Goal: Task Accomplishment & Management: Use online tool/utility

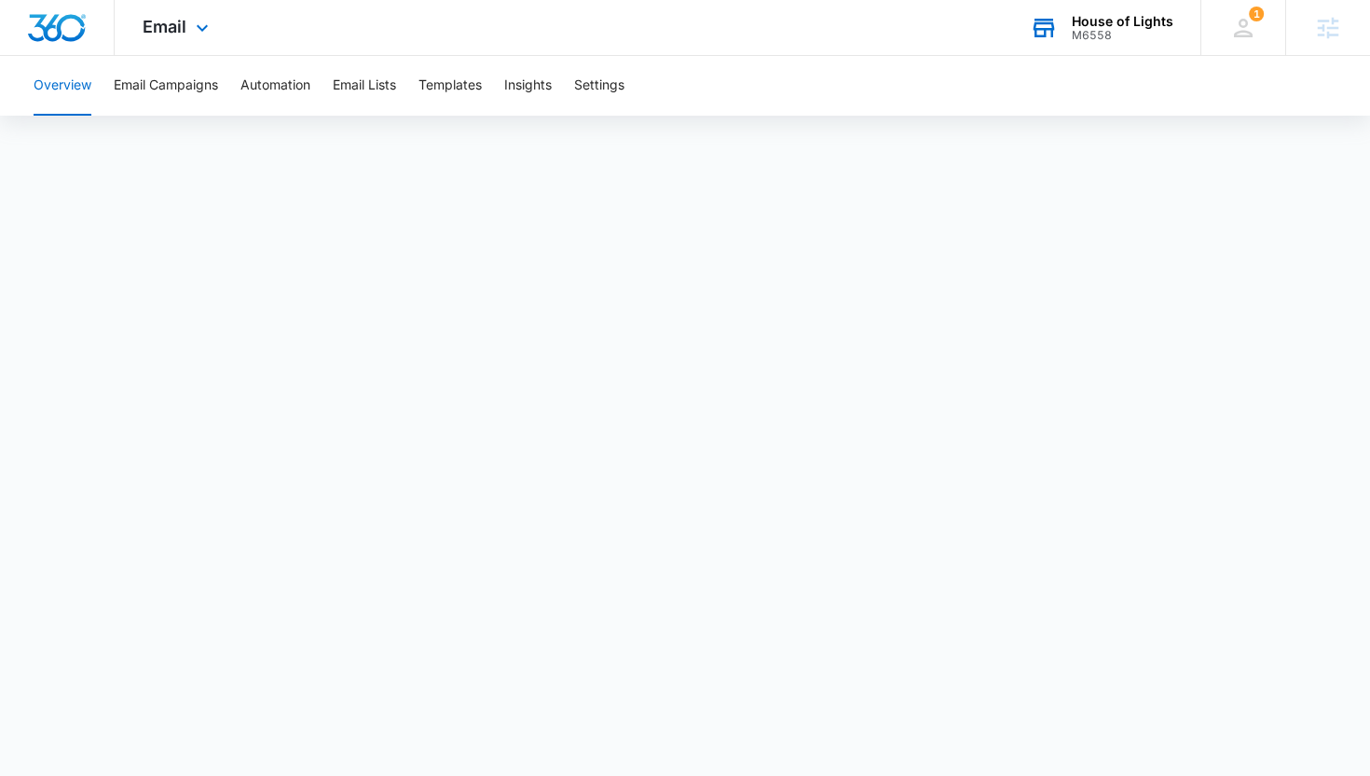
click at [1109, 21] on div "House of Lights" at bounding box center [1123, 21] width 102 height 15
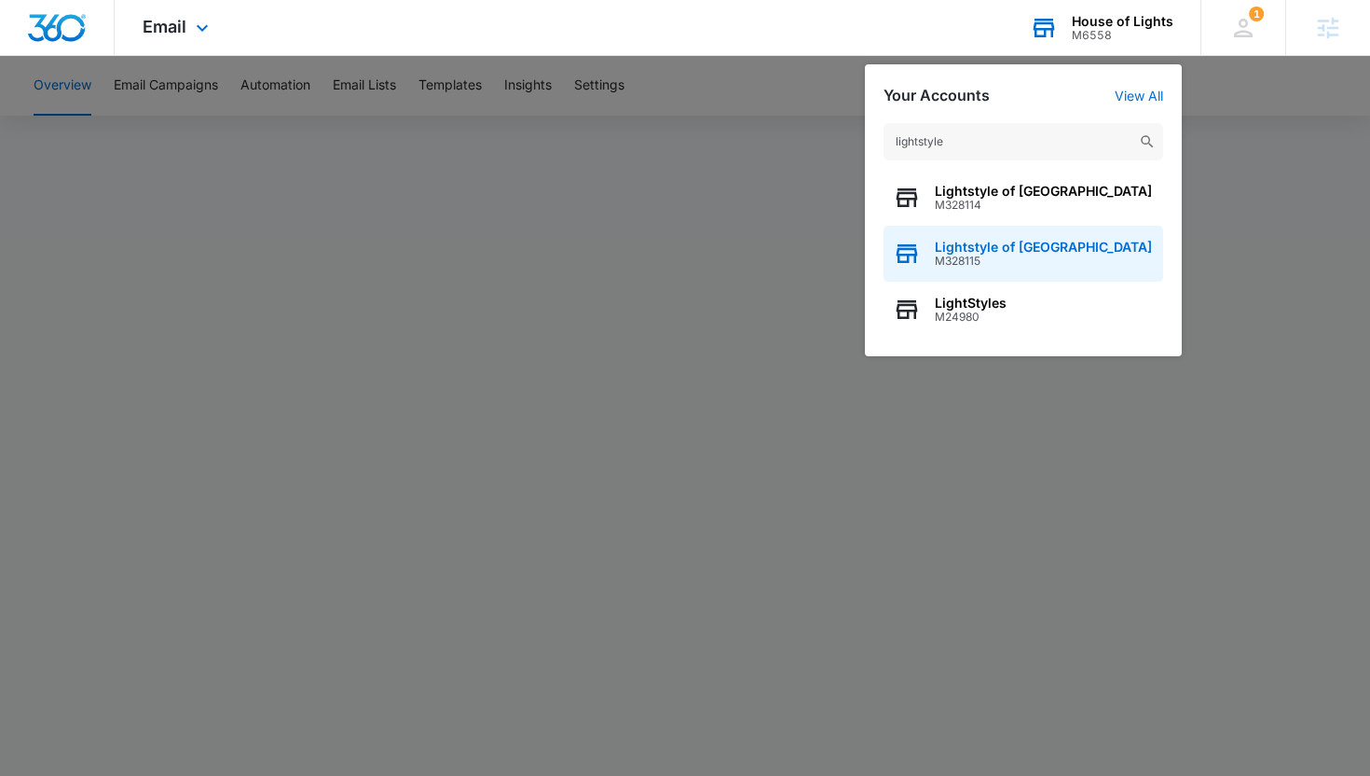
type input "lightstyle"
click at [1023, 256] on span "M328115" at bounding box center [1043, 261] width 217 height 13
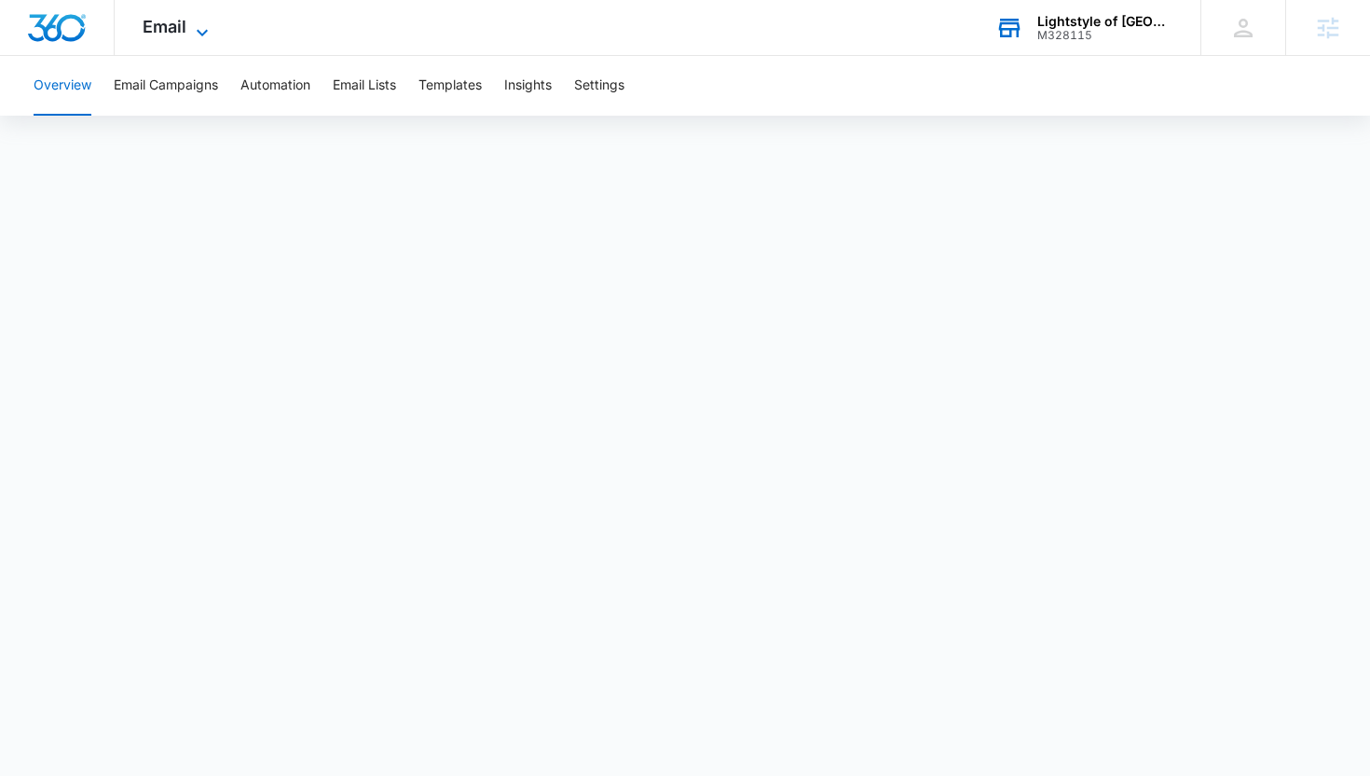
click at [173, 27] on span "Email" at bounding box center [165, 27] width 44 height 20
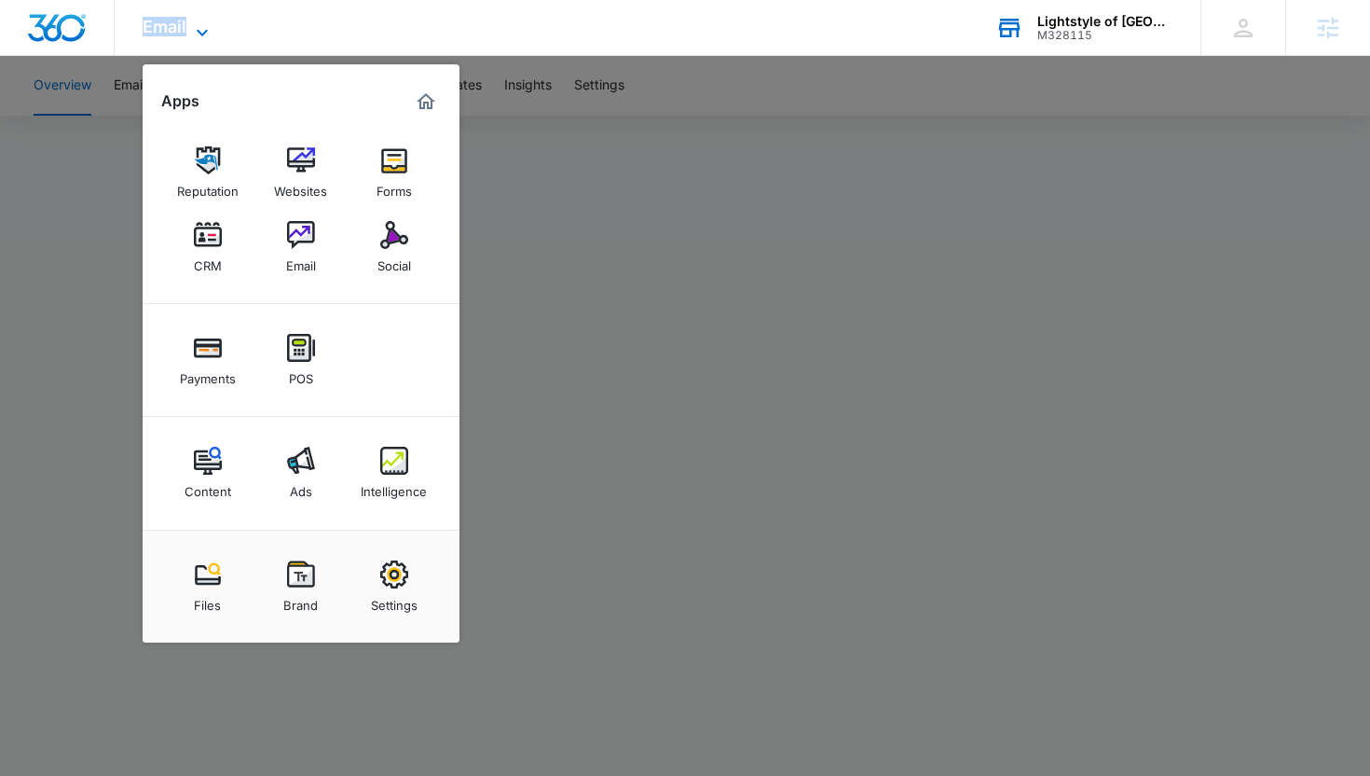
click at [173, 27] on span "Email" at bounding box center [165, 27] width 44 height 20
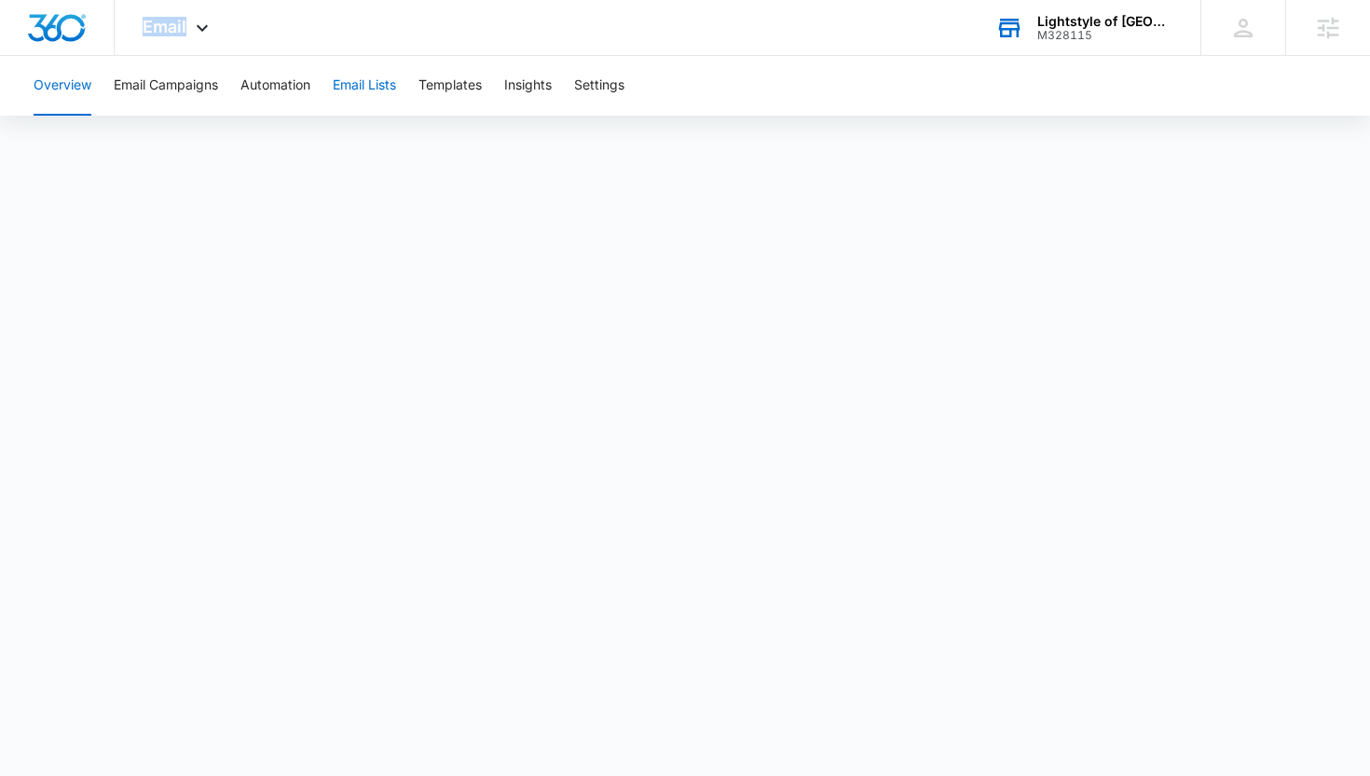
click at [366, 87] on button "Email Lists" at bounding box center [364, 86] width 63 height 60
click at [337, 37] on div "Email Apps Reputation Websites Forms CRM Email Social Payments POS Content Ads …" at bounding box center [685, 28] width 1370 height 56
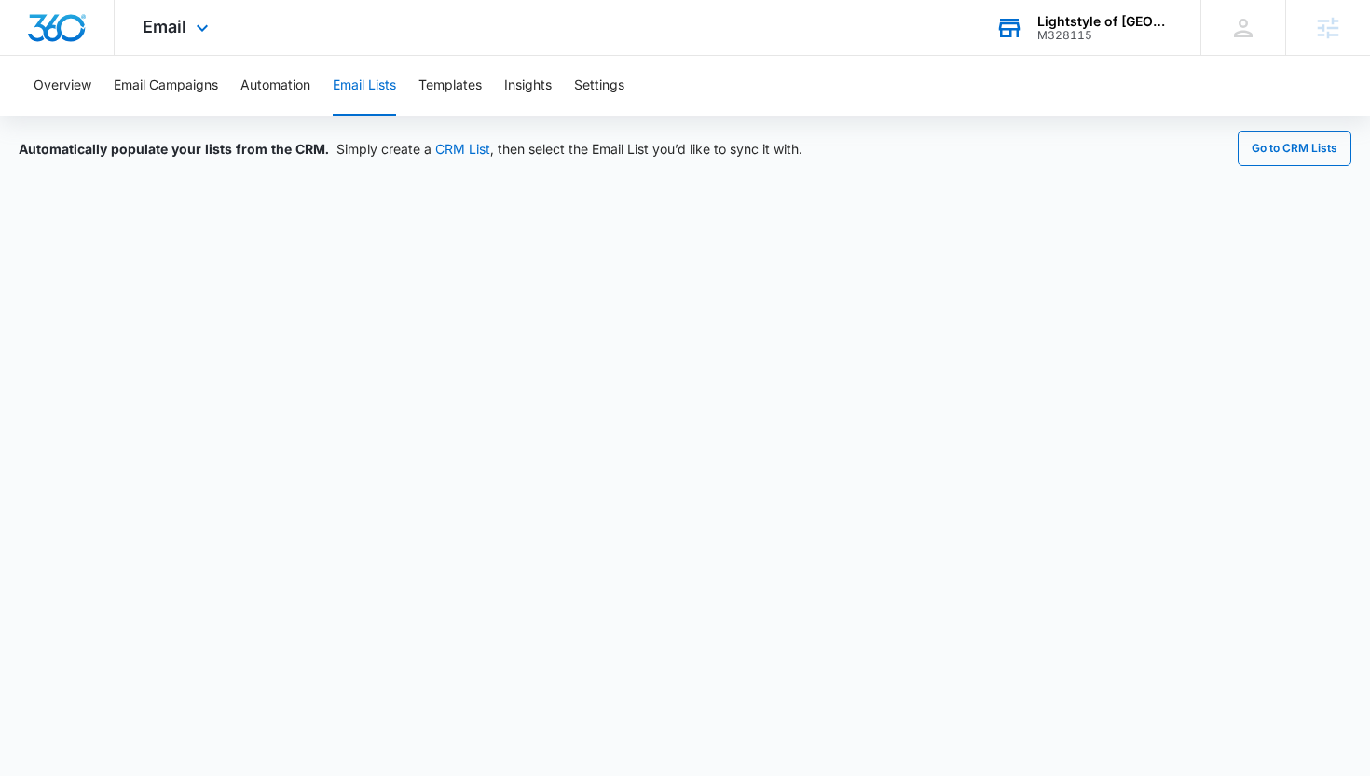
click at [1062, 45] on div "Lightstyle of Tampa Bay M328115 Your Accounts View All" at bounding box center [1084, 27] width 233 height 55
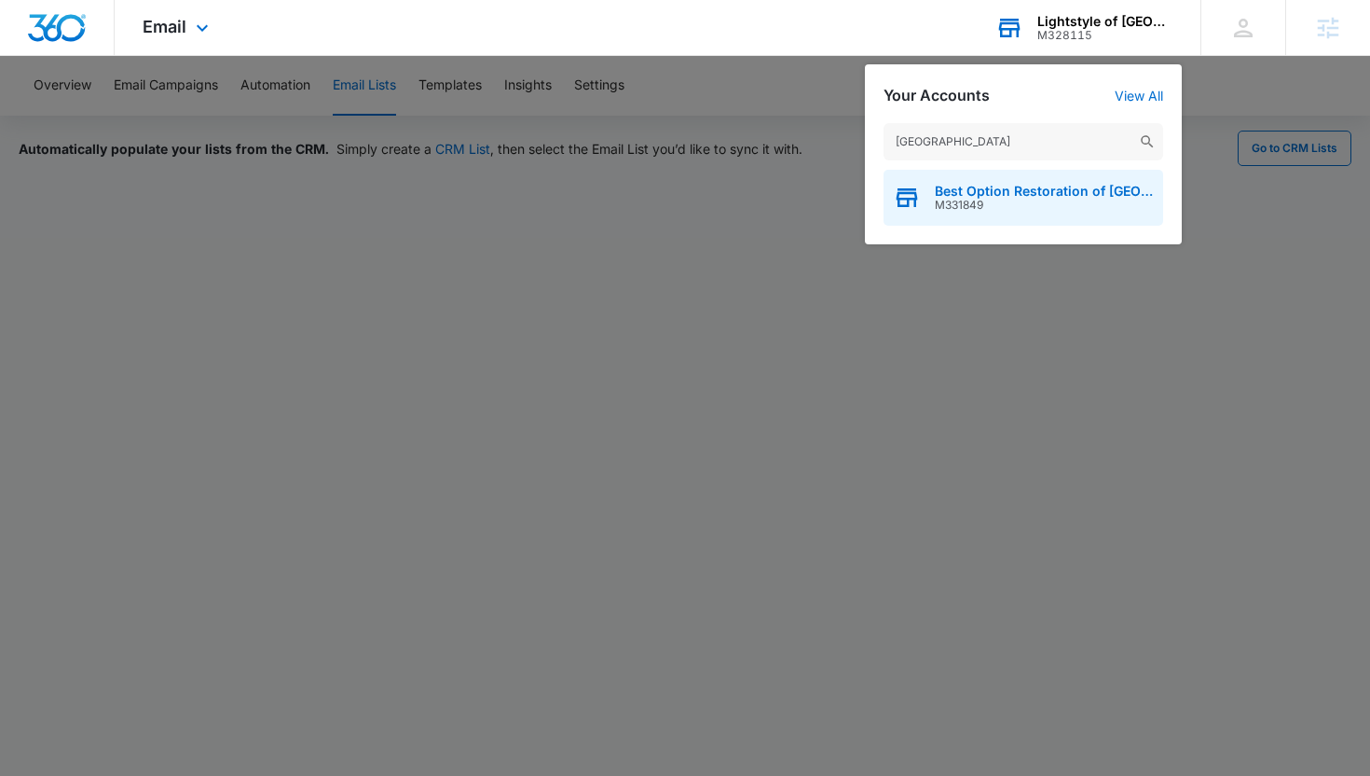
type input "north nashville"
click at [990, 195] on span "Best Option Restoration of North Nashville" at bounding box center [1044, 191] width 219 height 15
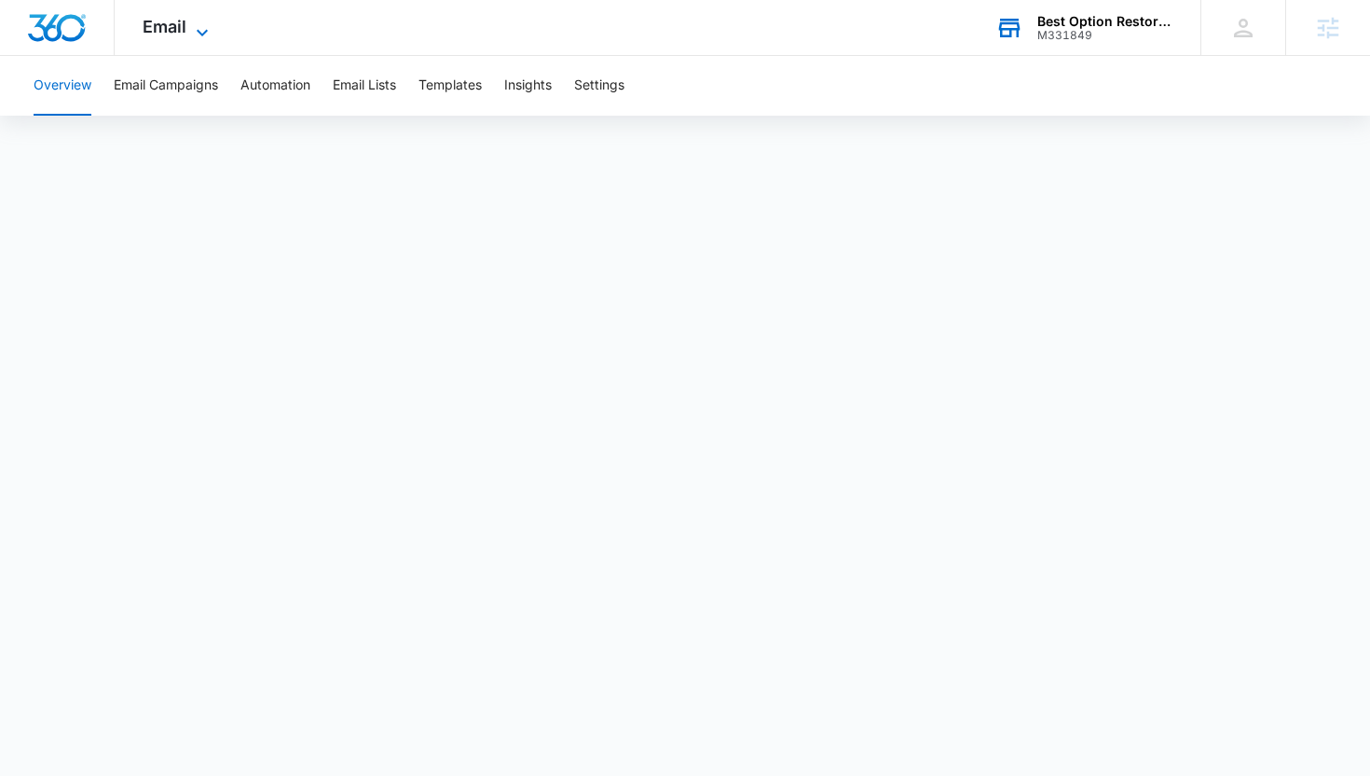
click at [197, 35] on icon at bounding box center [202, 32] width 22 height 22
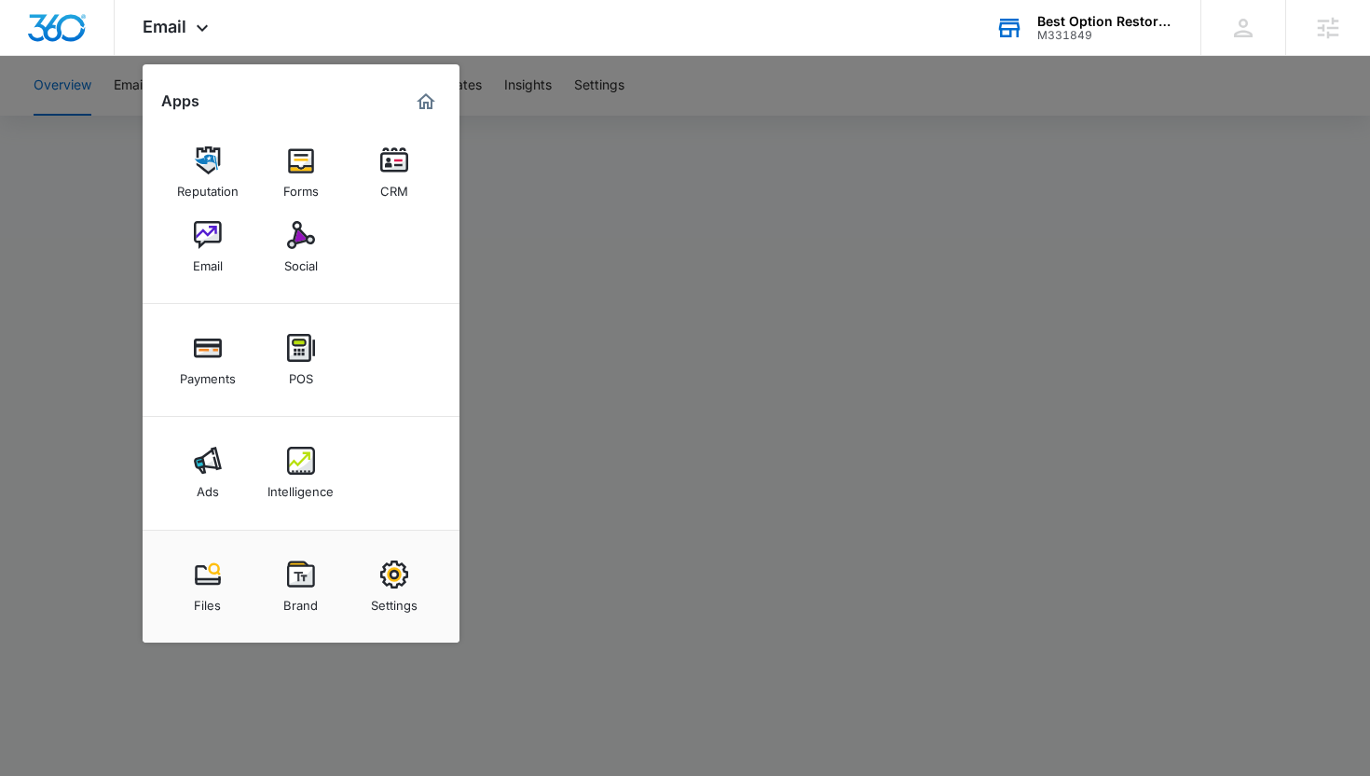
drag, startPoint x: 392, startPoint y: 588, endPoint x: 990, endPoint y: 8, distance: 832.7
click at [974, 119] on div at bounding box center [685, 388] width 1370 height 776
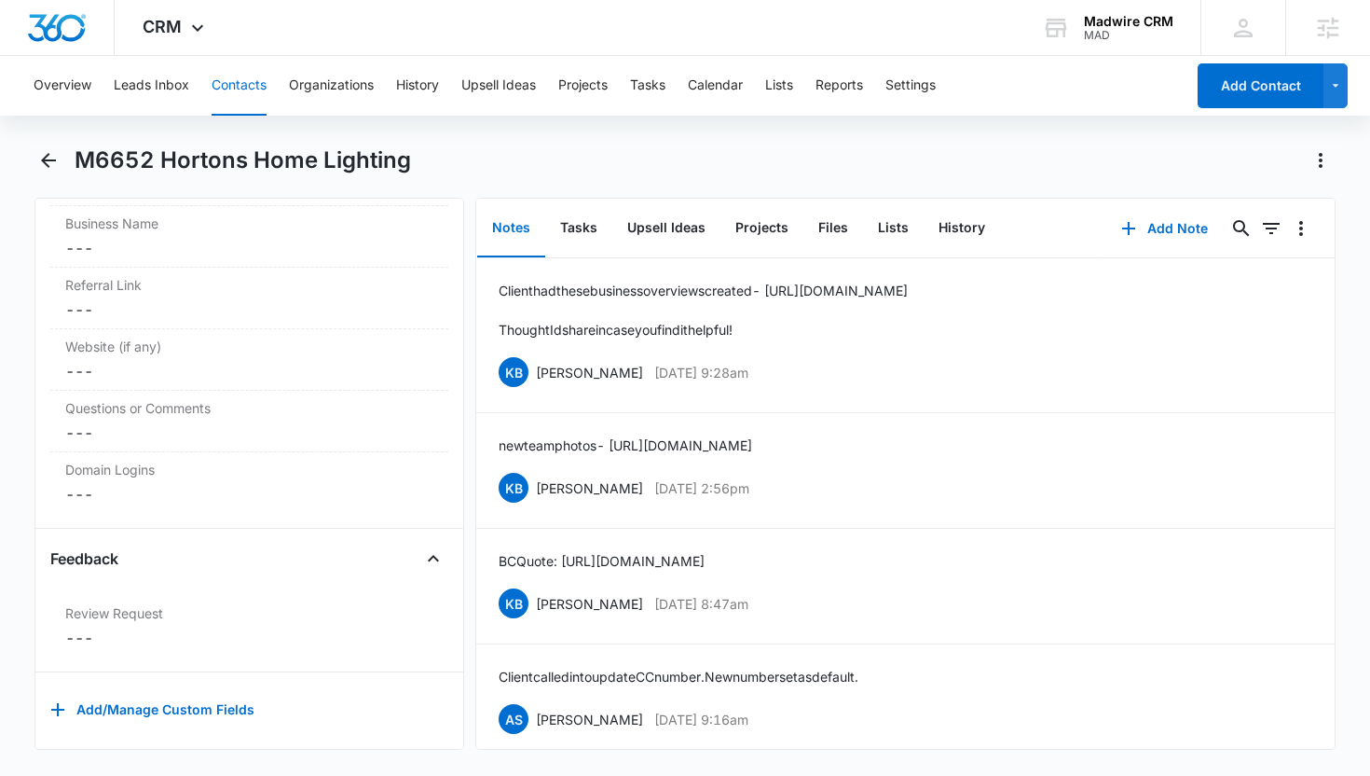
scroll to position [12832, 0]
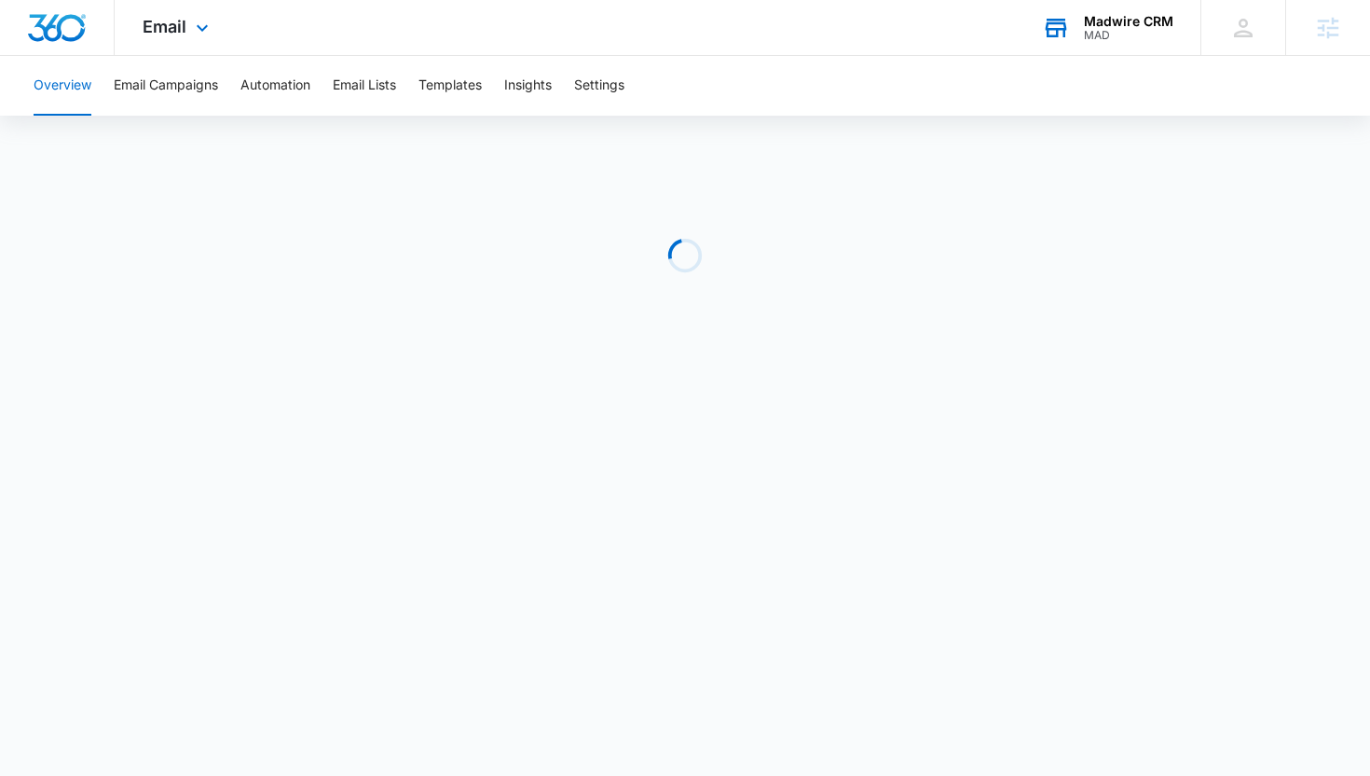
click at [1111, 24] on div "Madwire CRM" at bounding box center [1128, 21] width 89 height 15
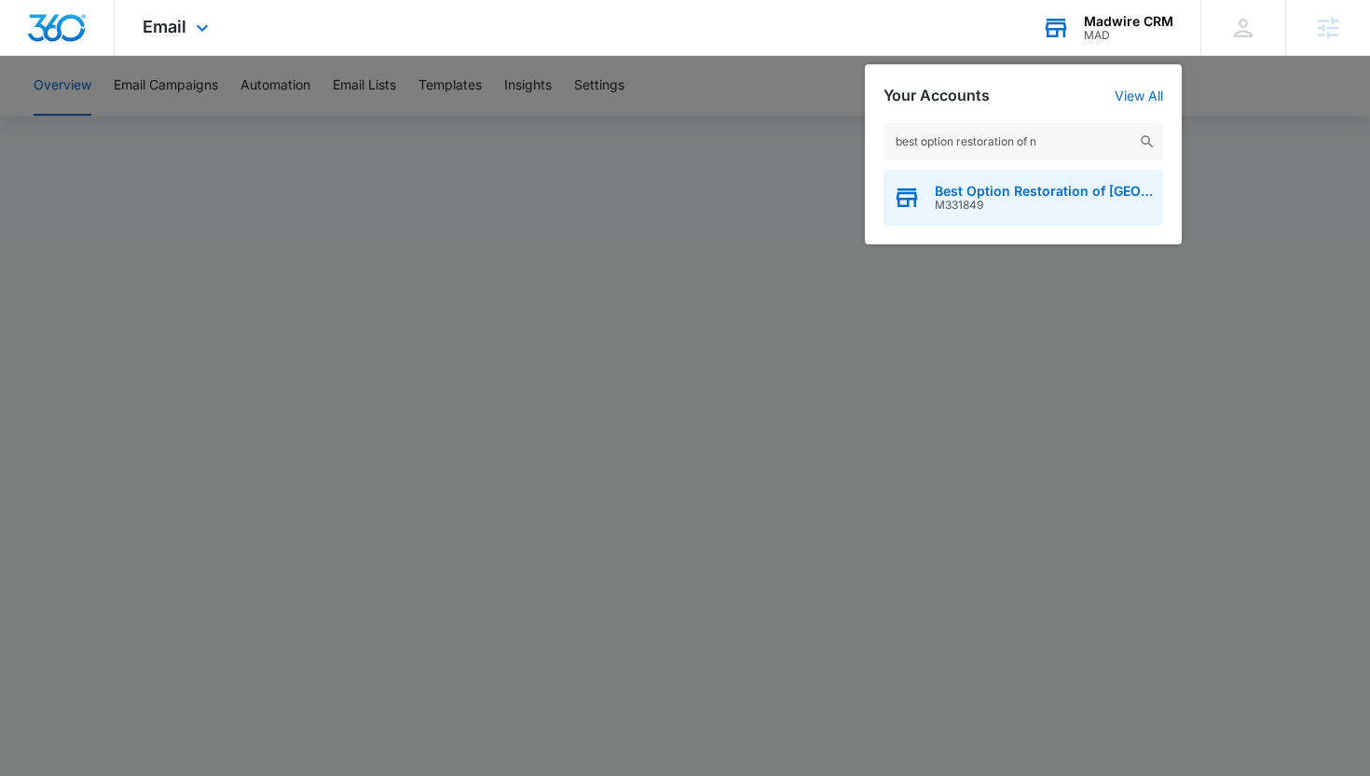
type input "best option restoration of n"
click at [1025, 193] on span "Best Option Restoration of [GEOGRAPHIC_DATA]" at bounding box center [1044, 191] width 219 height 15
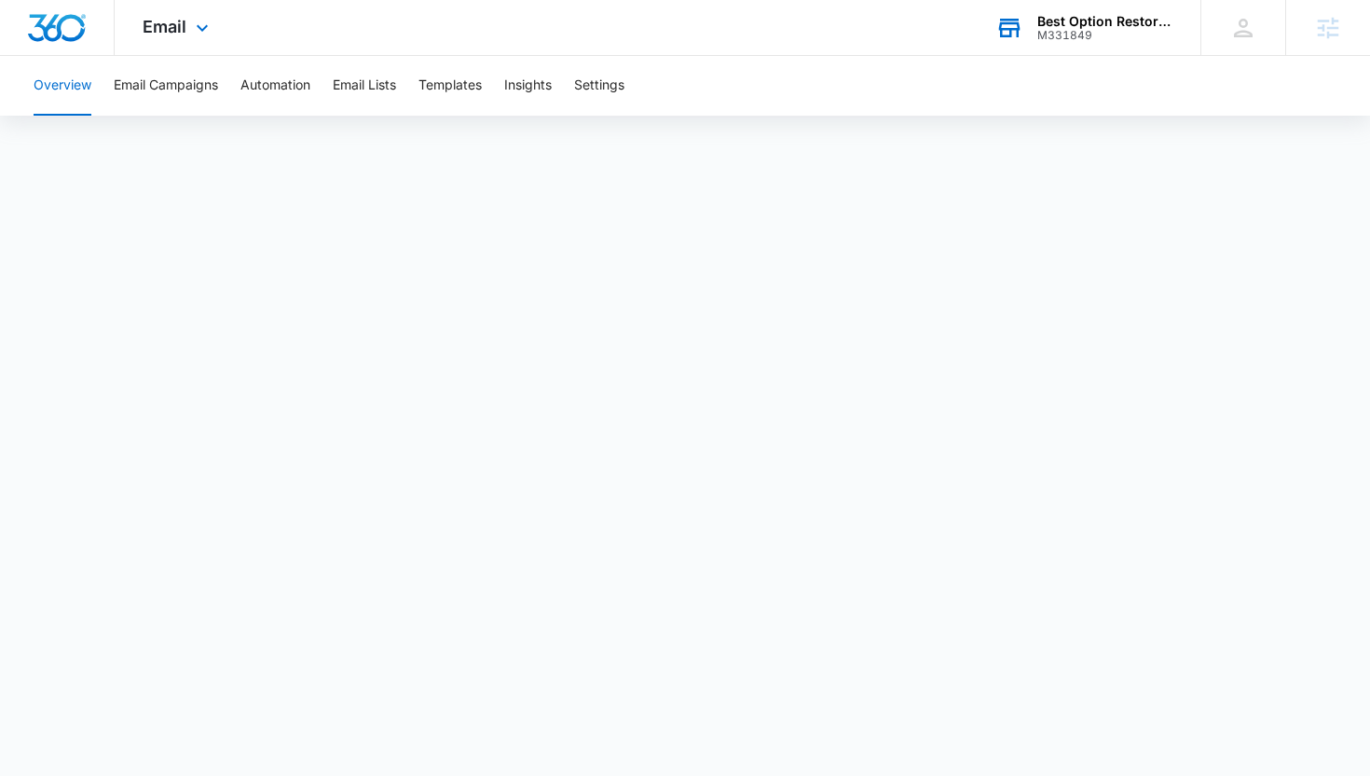
click at [1067, 22] on div "Best Option Restoration of [GEOGRAPHIC_DATA]" at bounding box center [1106, 21] width 136 height 15
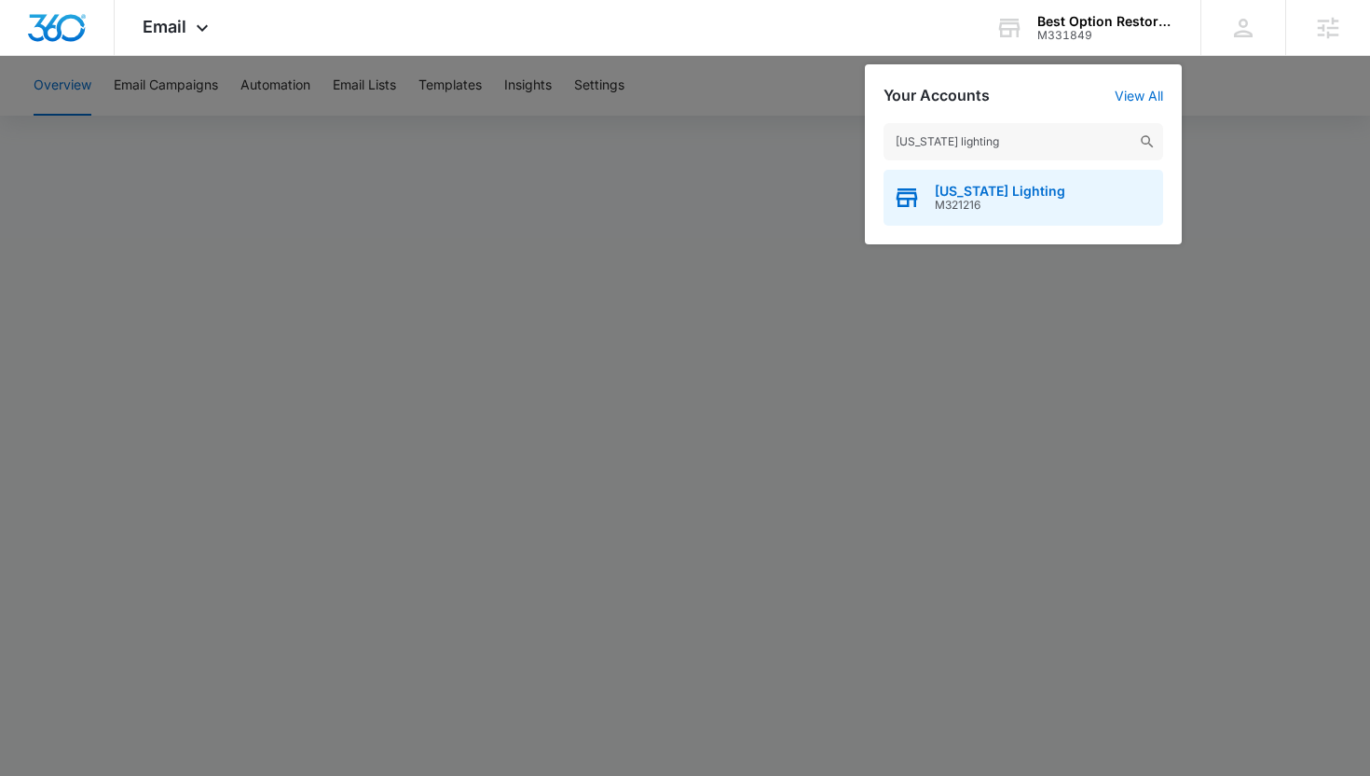
type input "[US_STATE] lighting"
click at [1012, 200] on span "M321216" at bounding box center [1000, 205] width 131 height 13
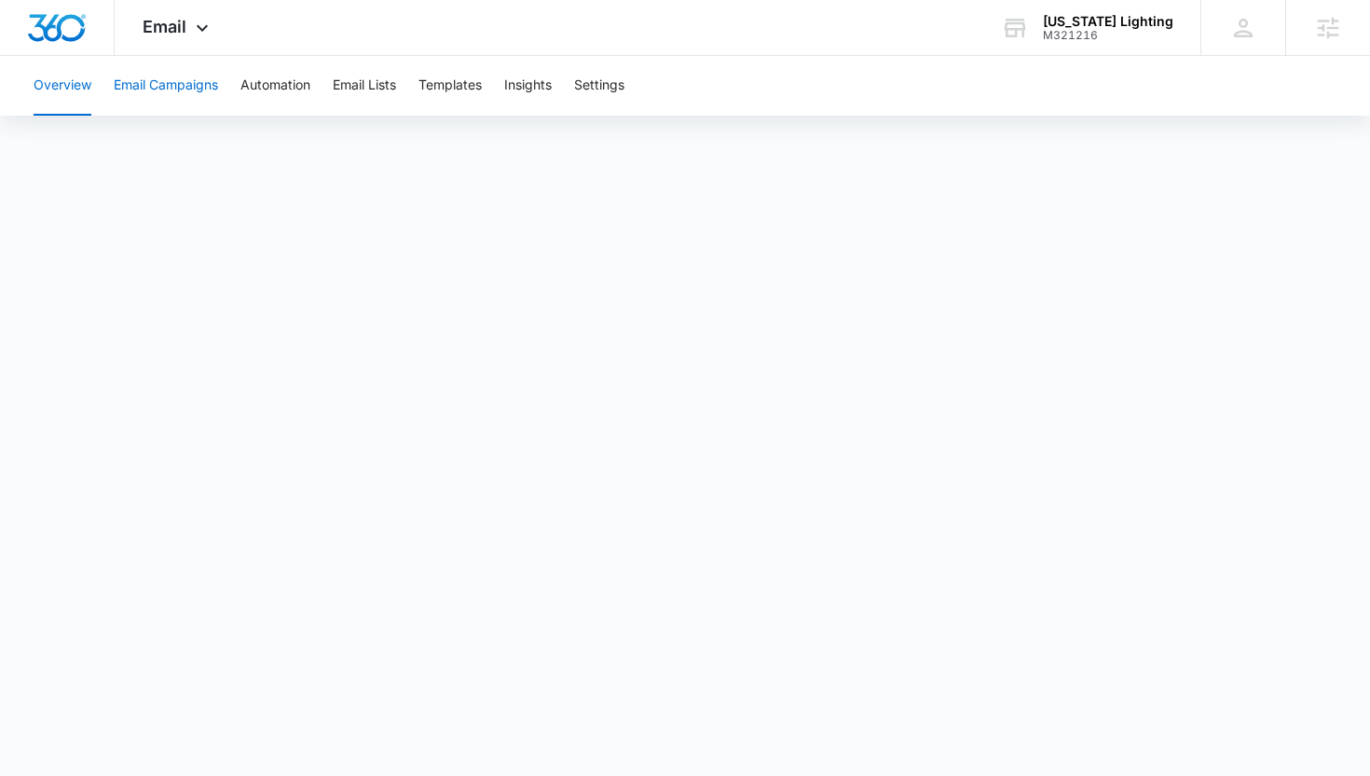
click at [185, 89] on button "Email Campaigns" at bounding box center [166, 86] width 104 height 60
click at [438, 86] on button "Templates" at bounding box center [450, 86] width 63 height 60
